Goal: Information Seeking & Learning: Learn about a topic

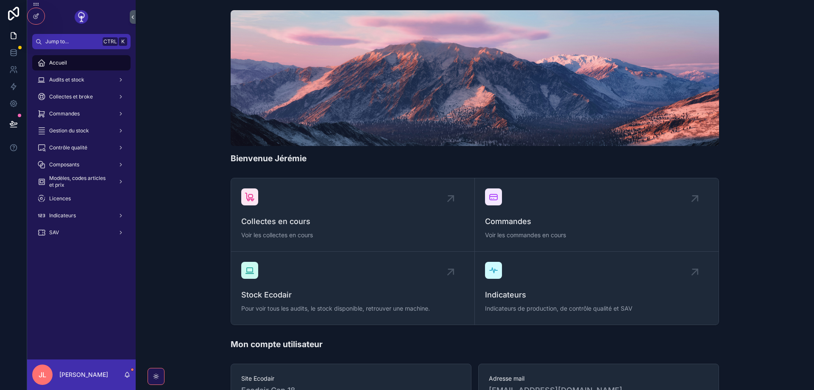
click at [69, 128] on span "Gestion du stock" at bounding box center [69, 130] width 40 height 7
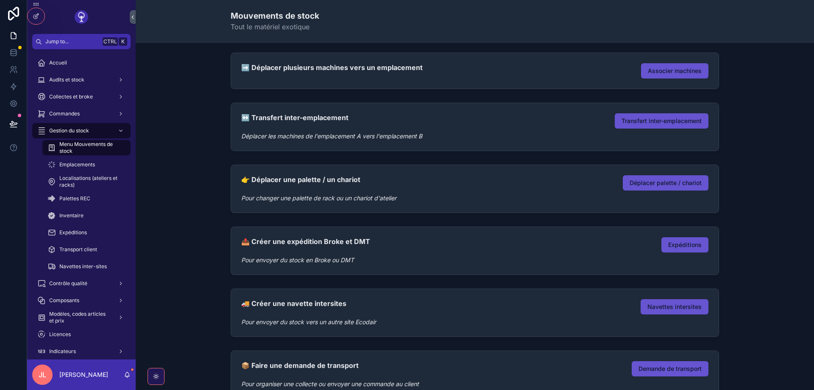
click at [69, 111] on span "Commandes" at bounding box center [64, 113] width 31 height 7
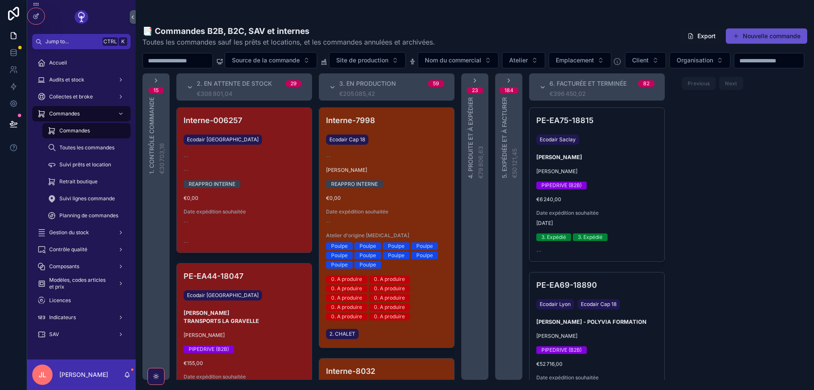
click at [604, 195] on div "PE-EA75-18815 Ecodair Saclay [PERSON_NAME] Pierre-[PERSON_NAME] PIPEDRIVE (B2B)…" at bounding box center [597, 184] width 135 height 153
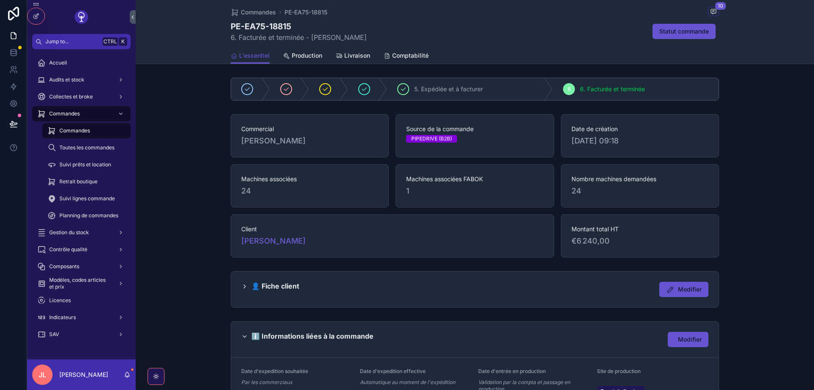
scroll to position [153, 0]
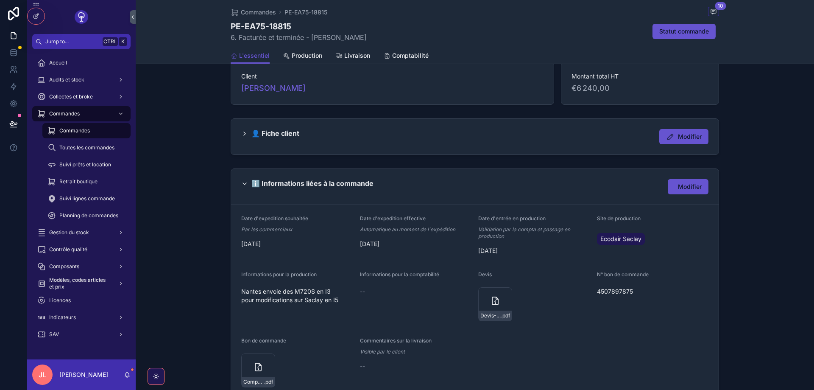
click at [304, 58] on span "Production" at bounding box center [307, 55] width 31 height 8
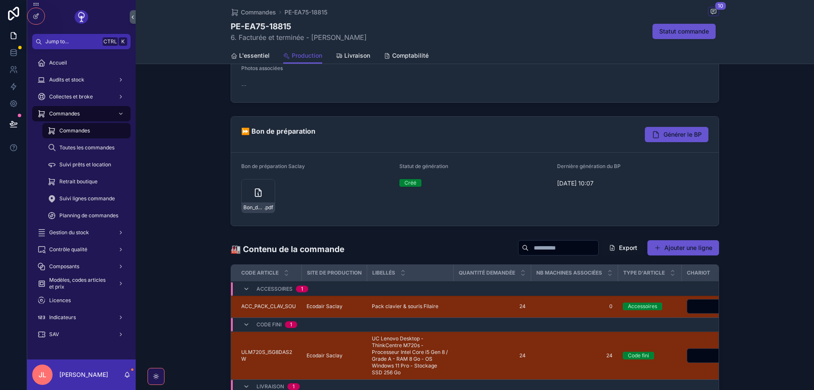
scroll to position [102, 0]
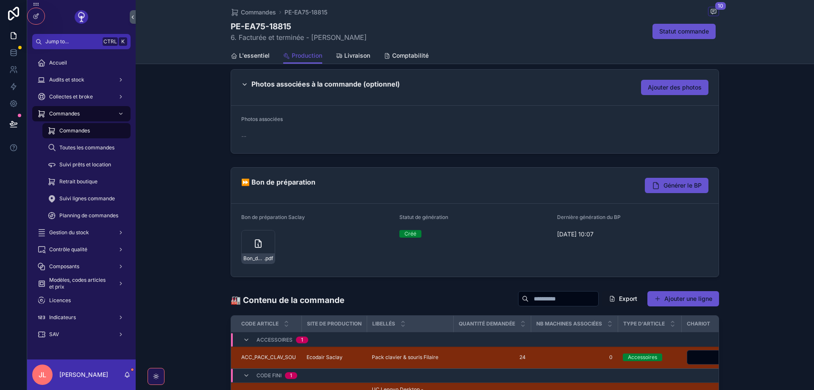
click at [645, 185] on button "Générer le BP" at bounding box center [677, 185] width 64 height 15
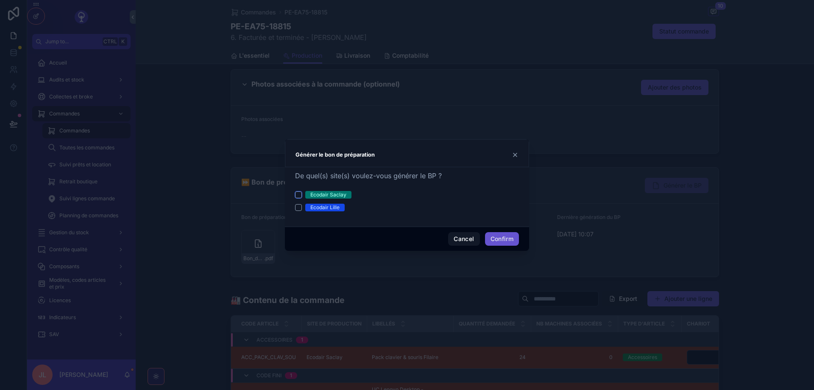
click at [298, 193] on button "Ecodair Saclay" at bounding box center [298, 194] width 7 height 7
type button "on"
click at [513, 153] on icon at bounding box center [515, 154] width 7 height 7
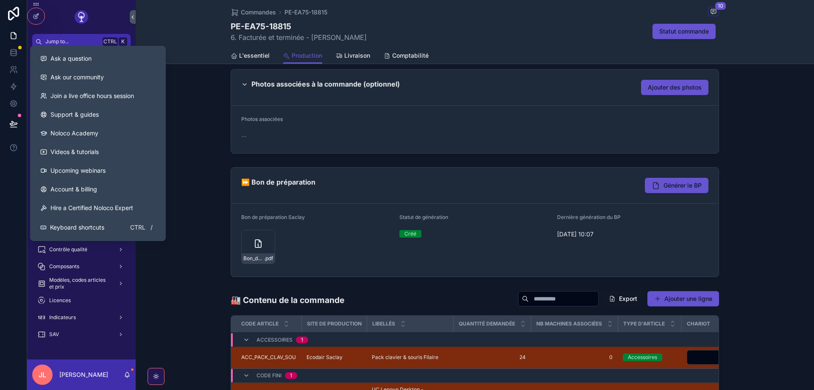
click at [14, 143] on button at bounding box center [13, 148] width 27 height 24
click at [56, 61] on span "Ask a question" at bounding box center [70, 58] width 41 height 8
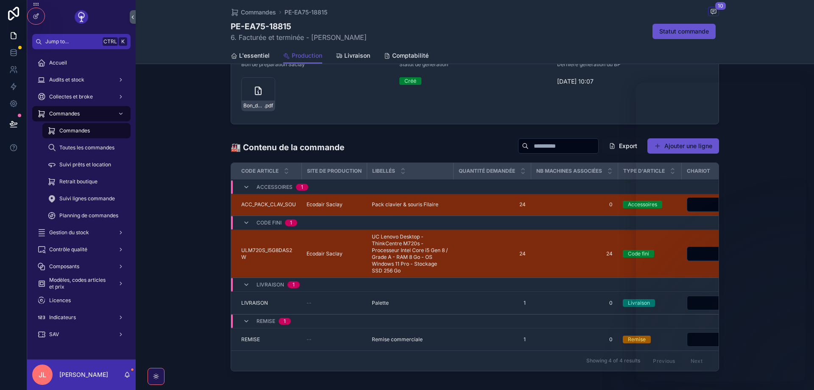
scroll to position [204, 0]
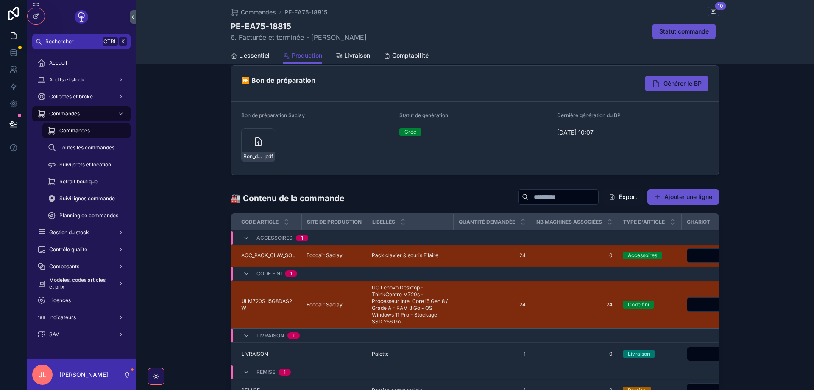
click at [61, 80] on span "Audits et stock" at bounding box center [66, 79] width 35 height 7
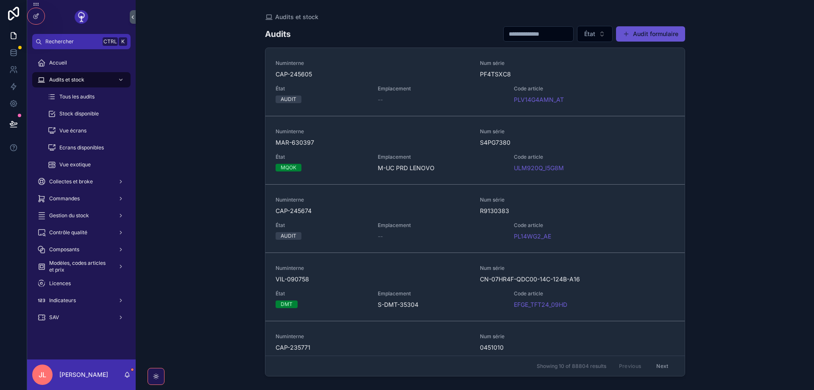
click at [503, 40] on div "scrollable content" at bounding box center [538, 33] width 70 height 15
click at [504, 35] on input "scrollable content" at bounding box center [539, 34] width 70 height 12
type input "*"
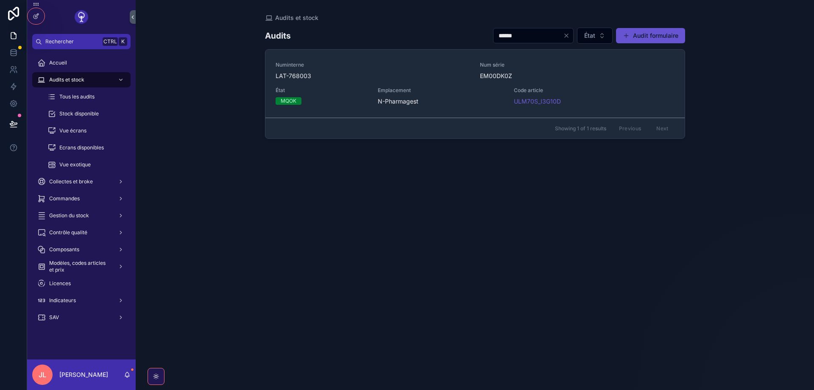
type input "******"
click at [389, 69] on div "Numinterne LAT-768003" at bounding box center [373, 70] width 195 height 19
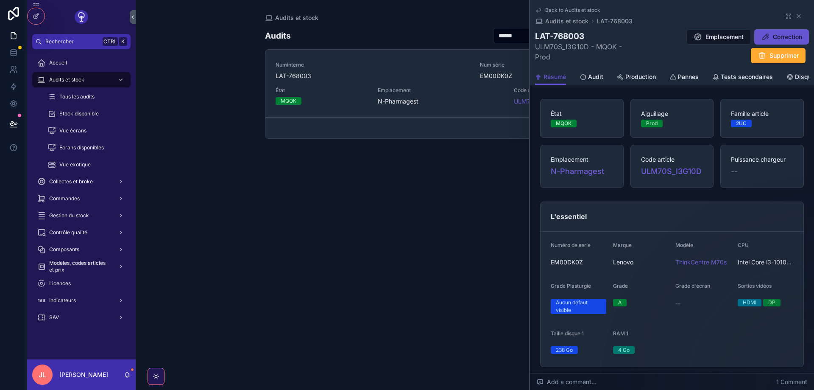
click at [721, 15] on icon "scrollable content" at bounding box center [788, 16] width 7 height 7
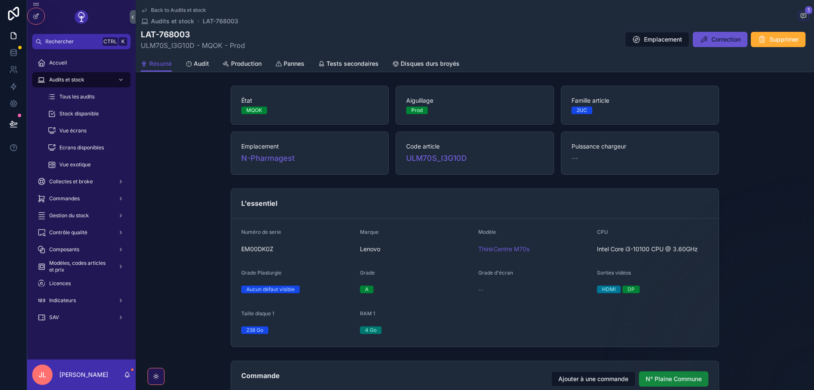
click at [353, 58] on link "Tests secondaires" at bounding box center [348, 64] width 61 height 17
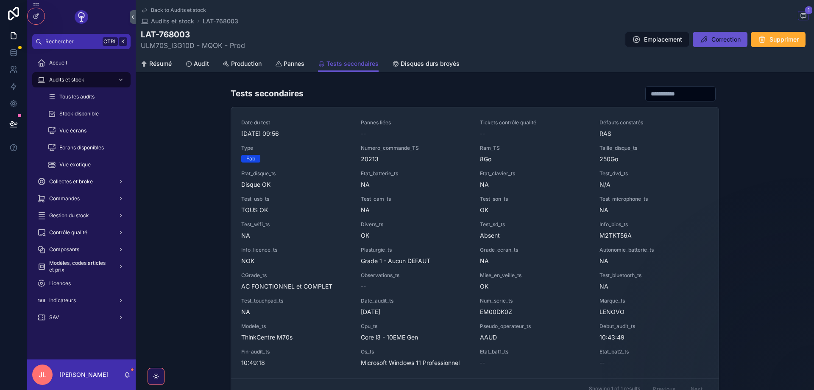
click at [248, 66] on span "Production" at bounding box center [246, 63] width 31 height 8
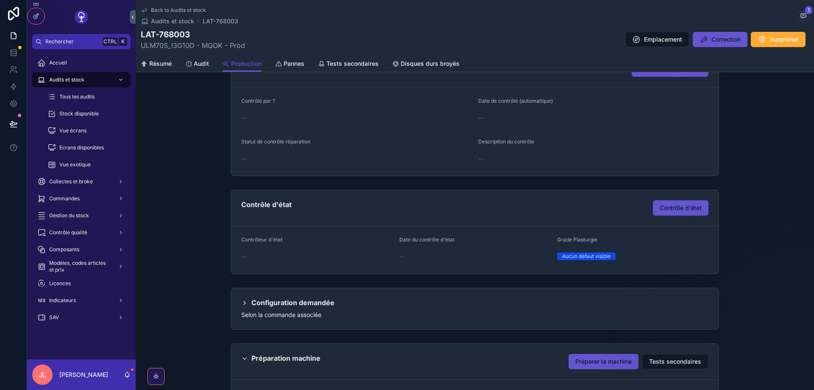
scroll to position [102, 0]
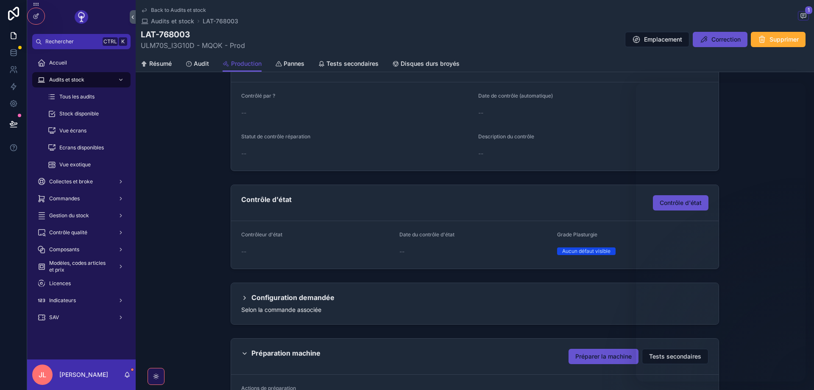
click at [154, 376] on icon "scrollable content" at bounding box center [155, 376] width 5 height 5
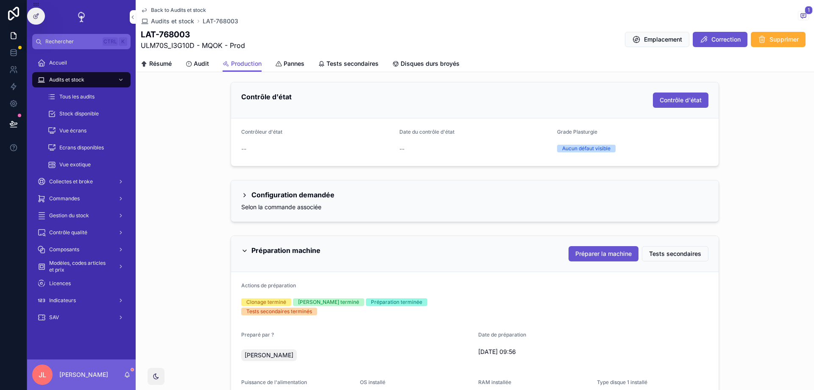
scroll to position [305, 0]
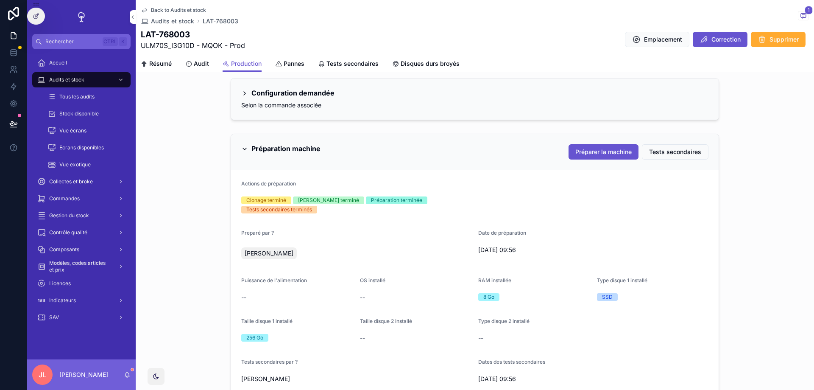
click at [621, 149] on span "Préparer la machine" at bounding box center [603, 152] width 56 height 8
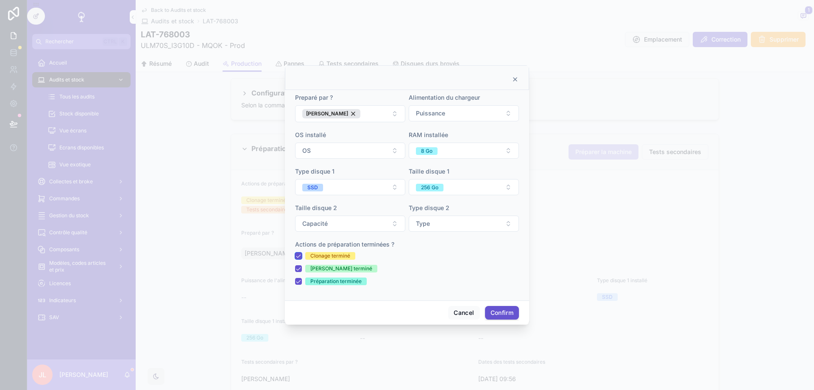
click at [299, 257] on button "Clonage terminé" at bounding box center [298, 255] width 7 height 7
click at [518, 82] on icon at bounding box center [515, 79] width 7 height 7
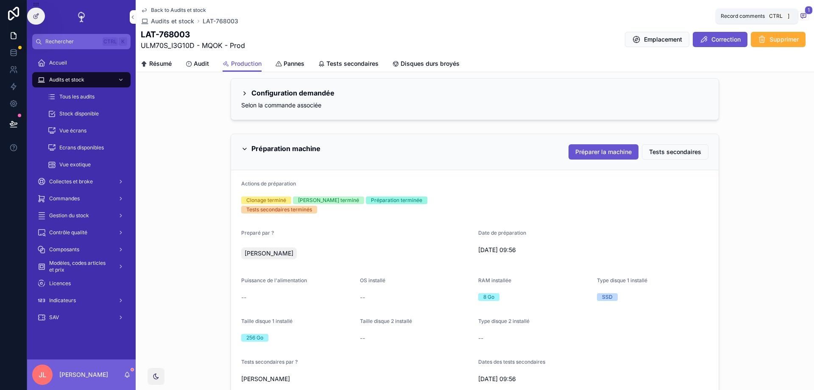
click at [721, 14] on icon "scrollable content" at bounding box center [803, 15] width 7 height 7
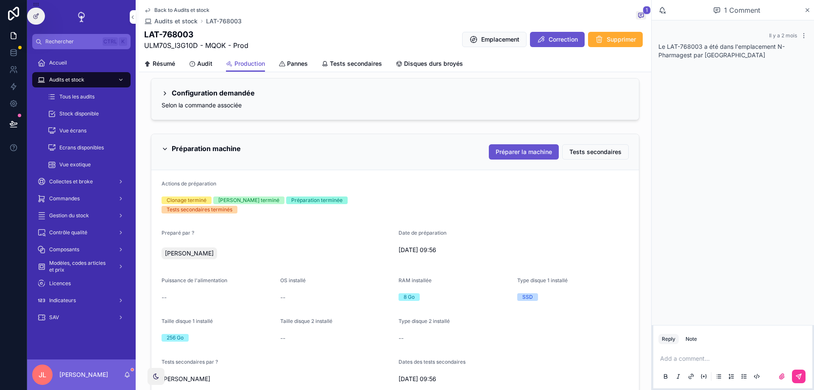
click at [721, 8] on icon "scrollable content" at bounding box center [807, 10] width 6 height 7
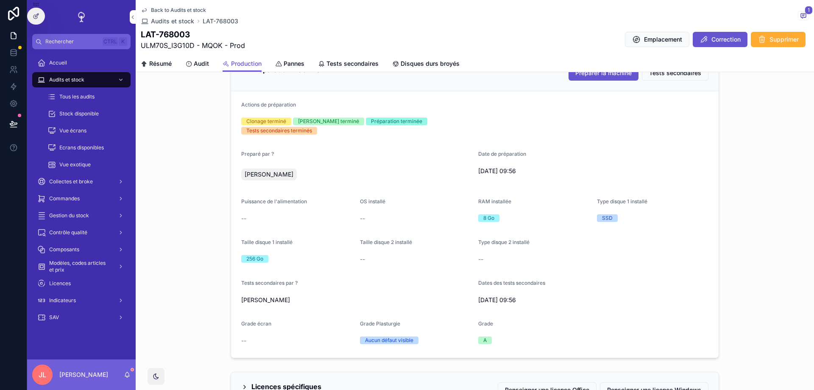
scroll to position [333, 0]
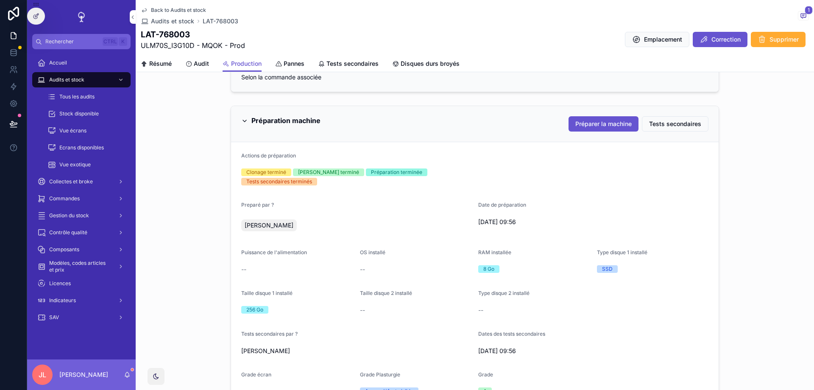
click at [583, 126] on span "Préparer la machine" at bounding box center [603, 124] width 56 height 8
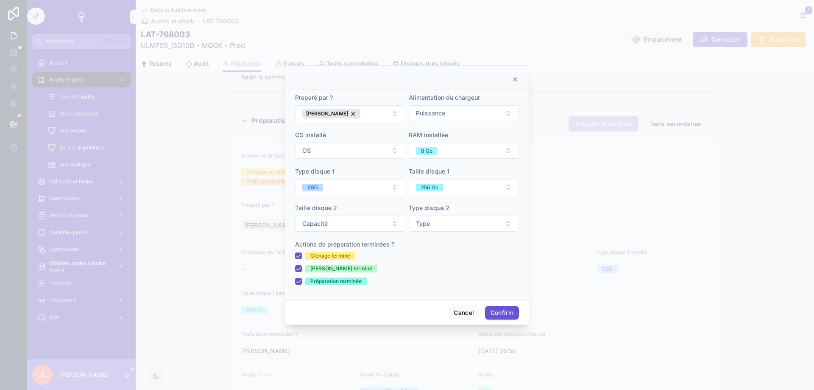
click at [358, 161] on form "Preparé par ? [PERSON_NAME] Alimentation du chargeur Puissance OS installé OS R…" at bounding box center [407, 193] width 224 height 200
click at [364, 144] on button "OS" at bounding box center [350, 150] width 110 height 16
click at [461, 277] on div "Clonage terminé [PERSON_NAME] terminé Préparation terminée" at bounding box center [407, 268] width 224 height 33
click at [515, 79] on icon at bounding box center [515, 79] width 7 height 7
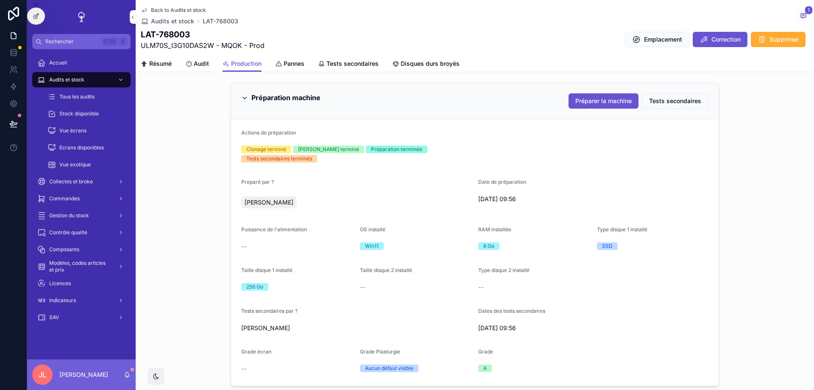
scroll to position [305, 0]
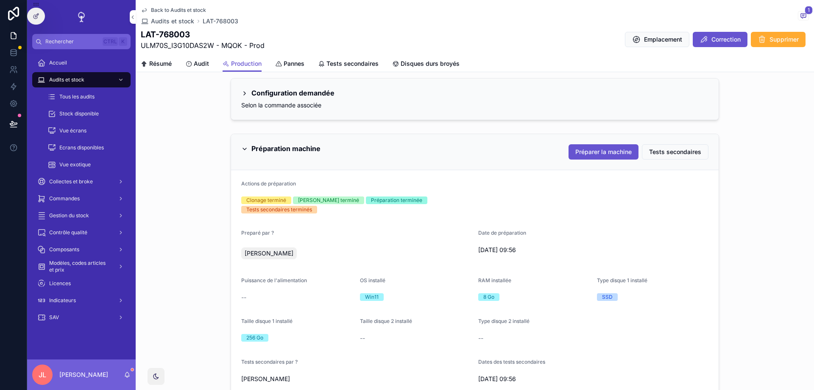
click at [665, 160] on div "Préparation machine Préparer la machine Tests secondaires" at bounding box center [475, 152] width 488 height 36
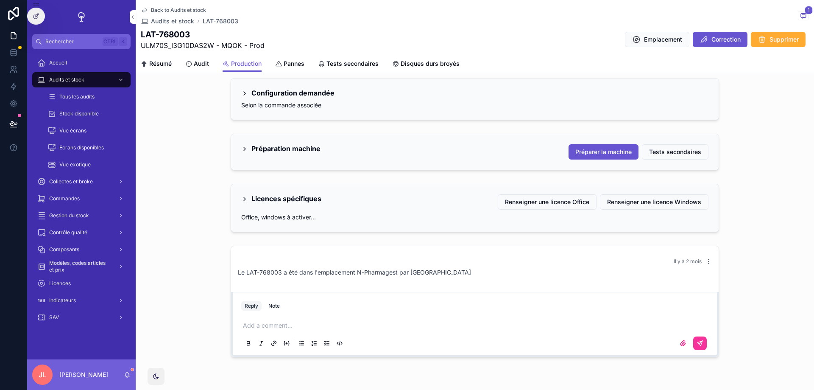
click at [617, 170] on div "Préparation machine Préparer la machine Tests secondaires" at bounding box center [475, 152] width 488 height 36
click at [585, 162] on div "Préparation machine Préparer la machine Tests secondaires" at bounding box center [475, 152] width 488 height 36
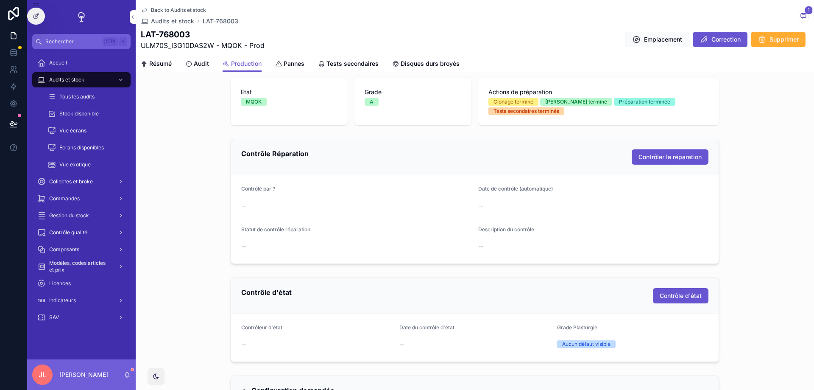
scroll to position [0, 0]
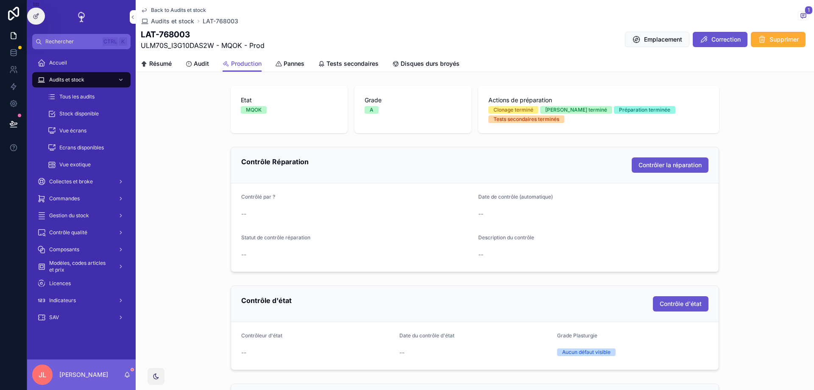
click at [161, 62] on span "Résumé" at bounding box center [160, 63] width 22 height 8
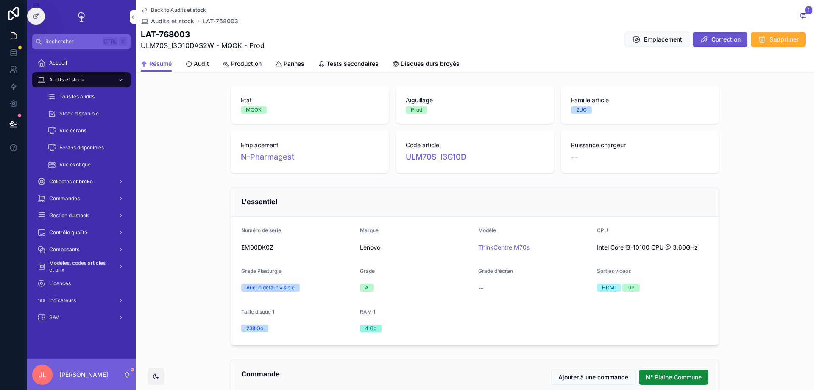
click at [204, 60] on span "Audit" at bounding box center [201, 63] width 15 height 8
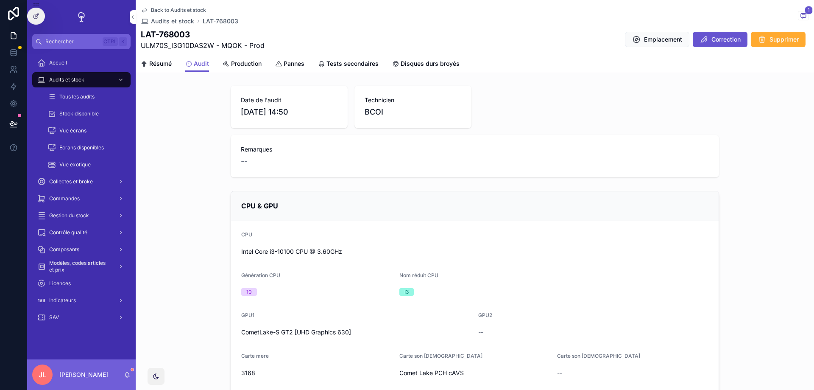
click at [165, 69] on link "Résumé" at bounding box center [156, 64] width 31 height 17
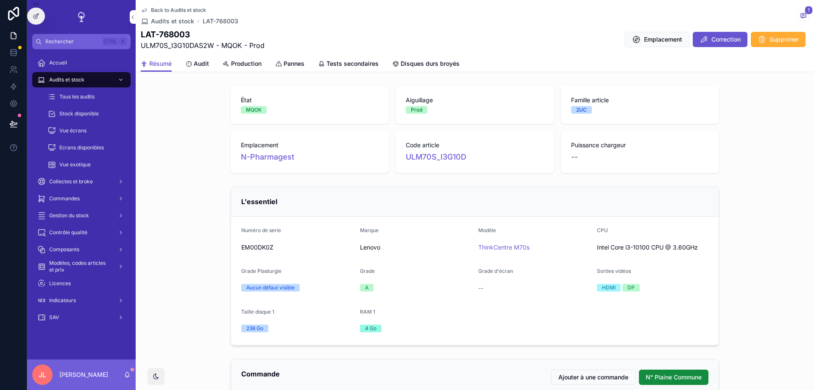
click at [157, 8] on span "Back to Audits et stock" at bounding box center [178, 10] width 55 height 7
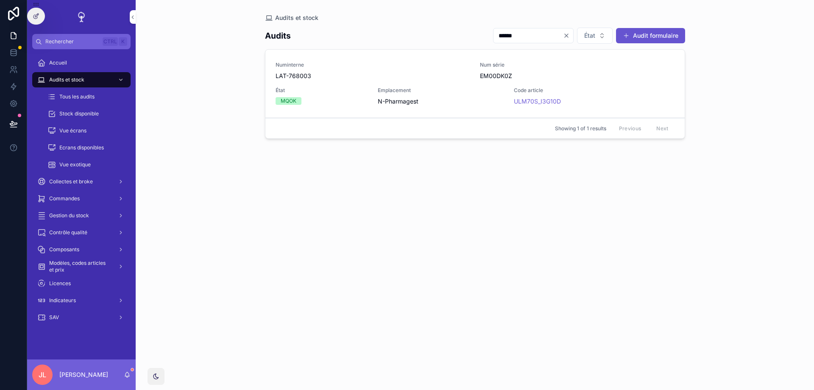
drag, startPoint x: 499, startPoint y: 37, endPoint x: 469, endPoint y: 33, distance: 29.9
click at [486, 33] on div "****** État Audit formulaire" at bounding box center [585, 35] width 199 height 17
click at [411, 83] on div "Numinterne LAT-768003 Num série EM00DK0Z État MQOK Emplacement N-Pharmagest Cod…" at bounding box center [475, 83] width 399 height 44
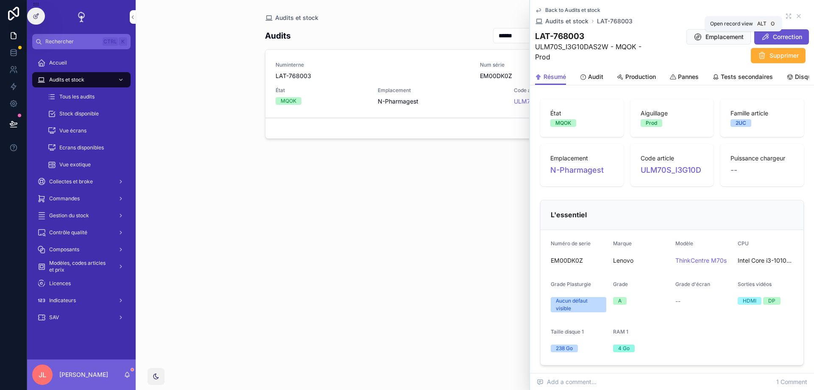
click at [721, 19] on icon "scrollable content" at bounding box center [788, 16] width 7 height 7
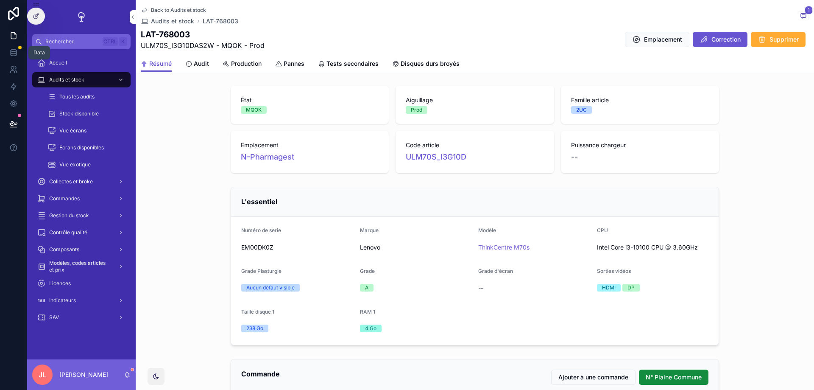
click at [14, 49] on icon at bounding box center [13, 52] width 8 height 8
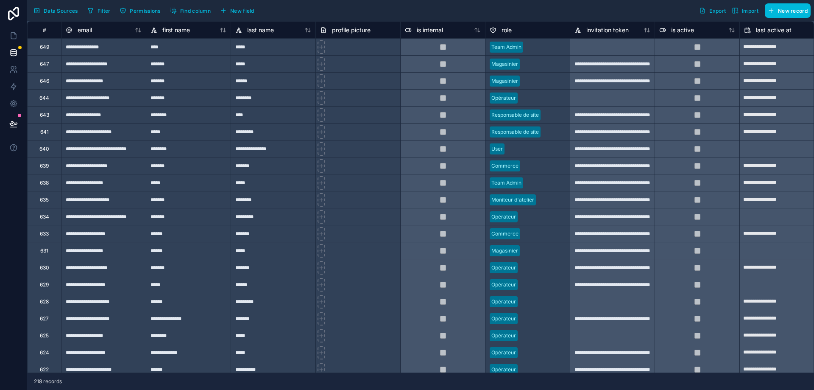
click at [51, 14] on span "Data Sources" at bounding box center [61, 11] width 34 height 6
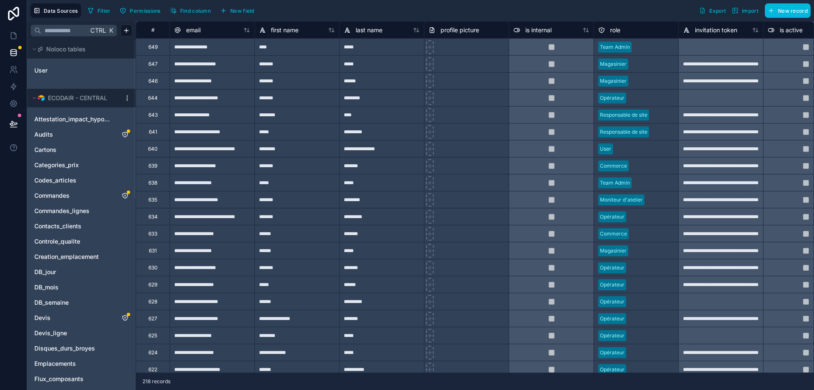
click at [77, 136] on link "Audits" at bounding box center [72, 134] width 77 height 8
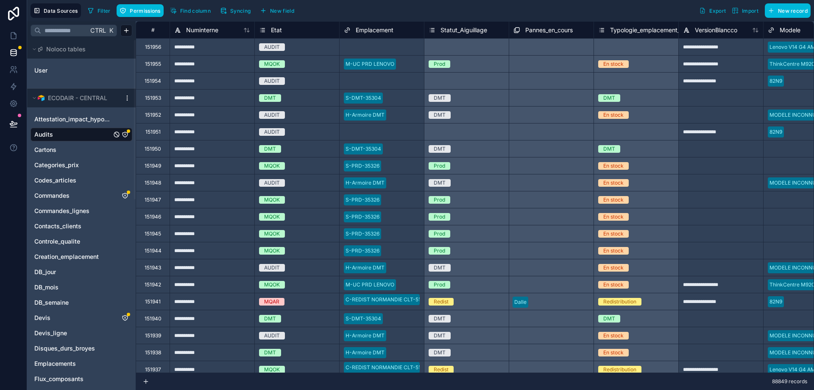
click at [559, 128] on div "Select a Pannes_en_cours" at bounding box center [551, 131] width 85 height 17
click at [456, 133] on div "Select a Statut_Aiguillage" at bounding box center [466, 131] width 85 height 17
click at [14, 36] on icon at bounding box center [13, 35] width 8 height 8
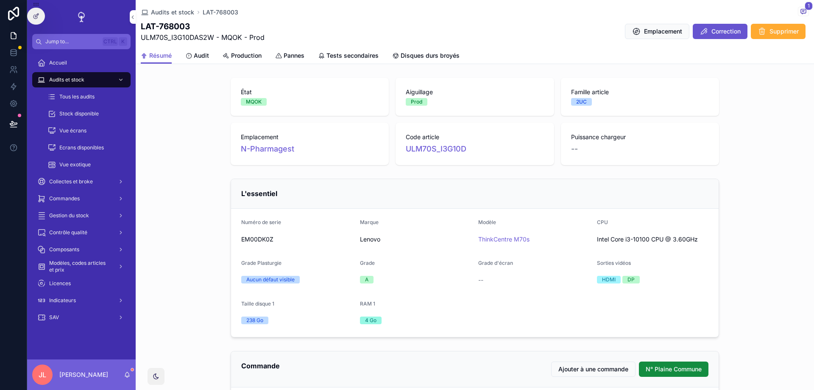
click at [202, 52] on span "Audit" at bounding box center [201, 55] width 15 height 8
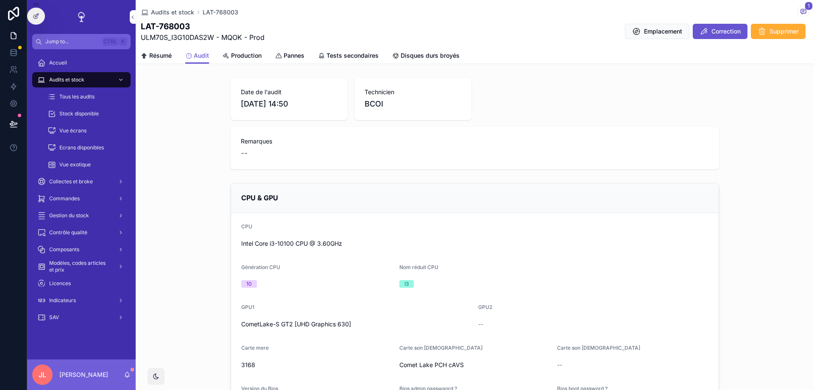
click at [151, 53] on span "Résumé" at bounding box center [160, 55] width 22 height 8
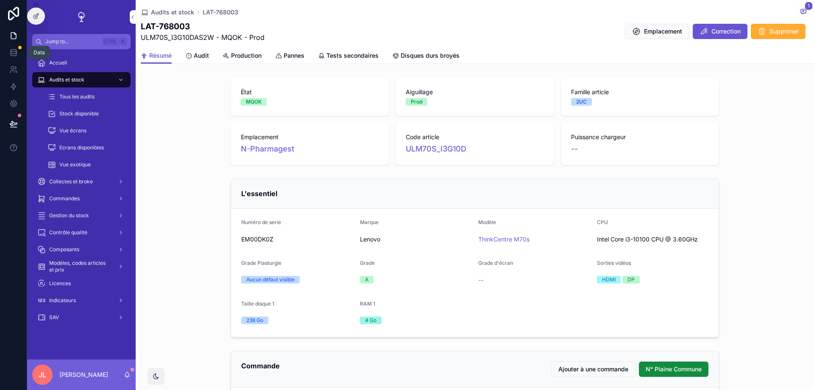
click at [17, 47] on link at bounding box center [13, 52] width 27 height 17
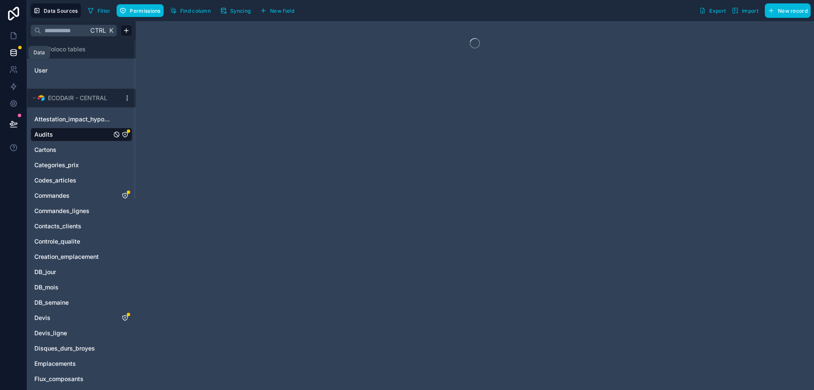
click at [237, 10] on span "Syncing" at bounding box center [240, 11] width 20 height 6
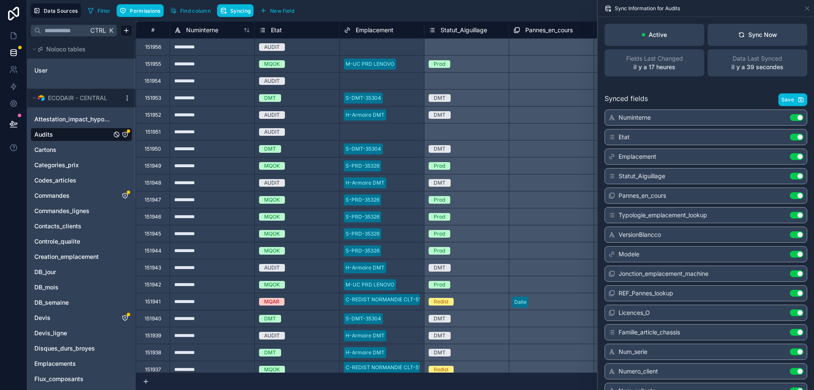
click at [721, 9] on icon at bounding box center [807, 8] width 3 height 3
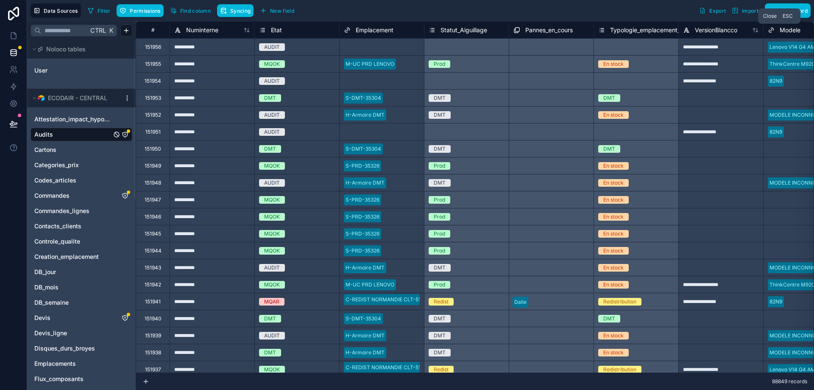
click at [312, 121] on div "AUDIT" at bounding box center [297, 114] width 84 height 17
click at [379, 127] on div "Select a Emplacement" at bounding box center [382, 132] width 84 height 12
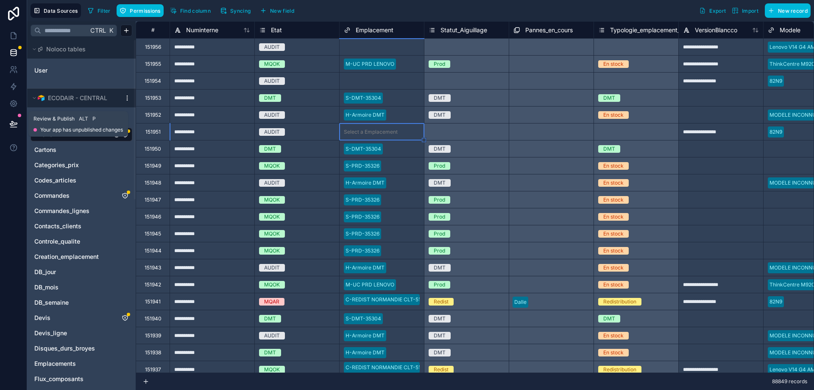
click at [11, 126] on icon at bounding box center [13, 124] width 8 height 8
click at [17, 34] on icon at bounding box center [13, 35] width 8 height 8
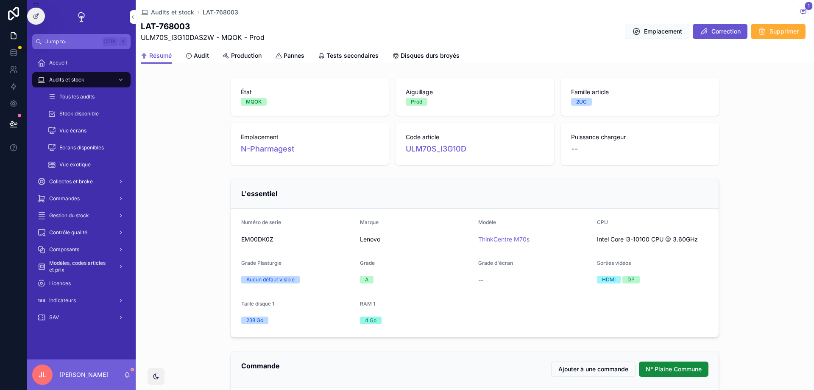
click at [14, 144] on icon at bounding box center [13, 147] width 8 height 8
click at [8, 152] on button at bounding box center [13, 148] width 27 height 24
click at [14, 147] on icon at bounding box center [14, 147] width 2 height 2
click at [17, 150] on icon at bounding box center [13, 147] width 8 height 8
